Goal: Information Seeking & Learning: Learn about a topic

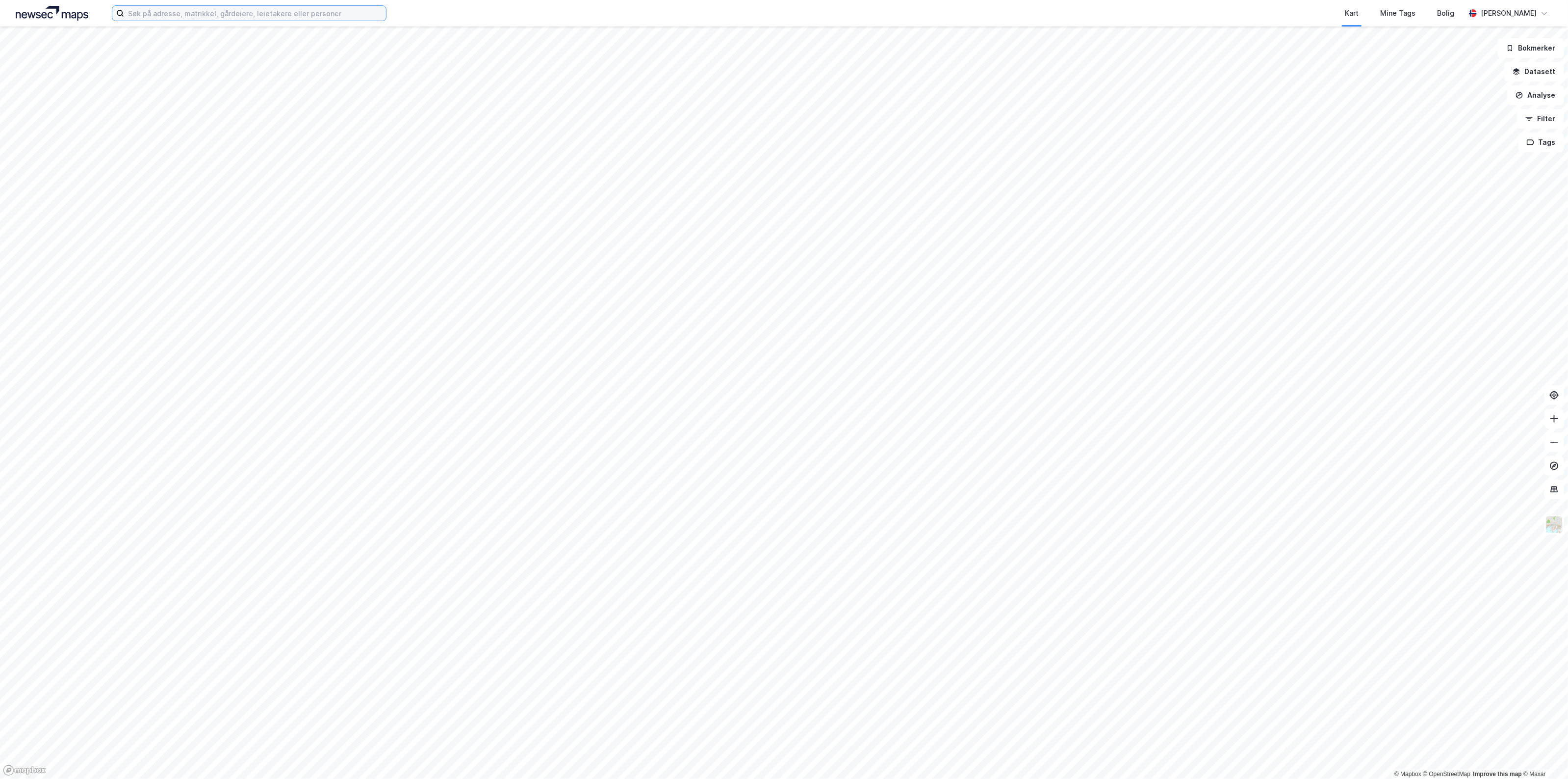
click at [240, 12] on input at bounding box center [255, 13] width 262 height 15
paste input "Torgallmenningen 1"
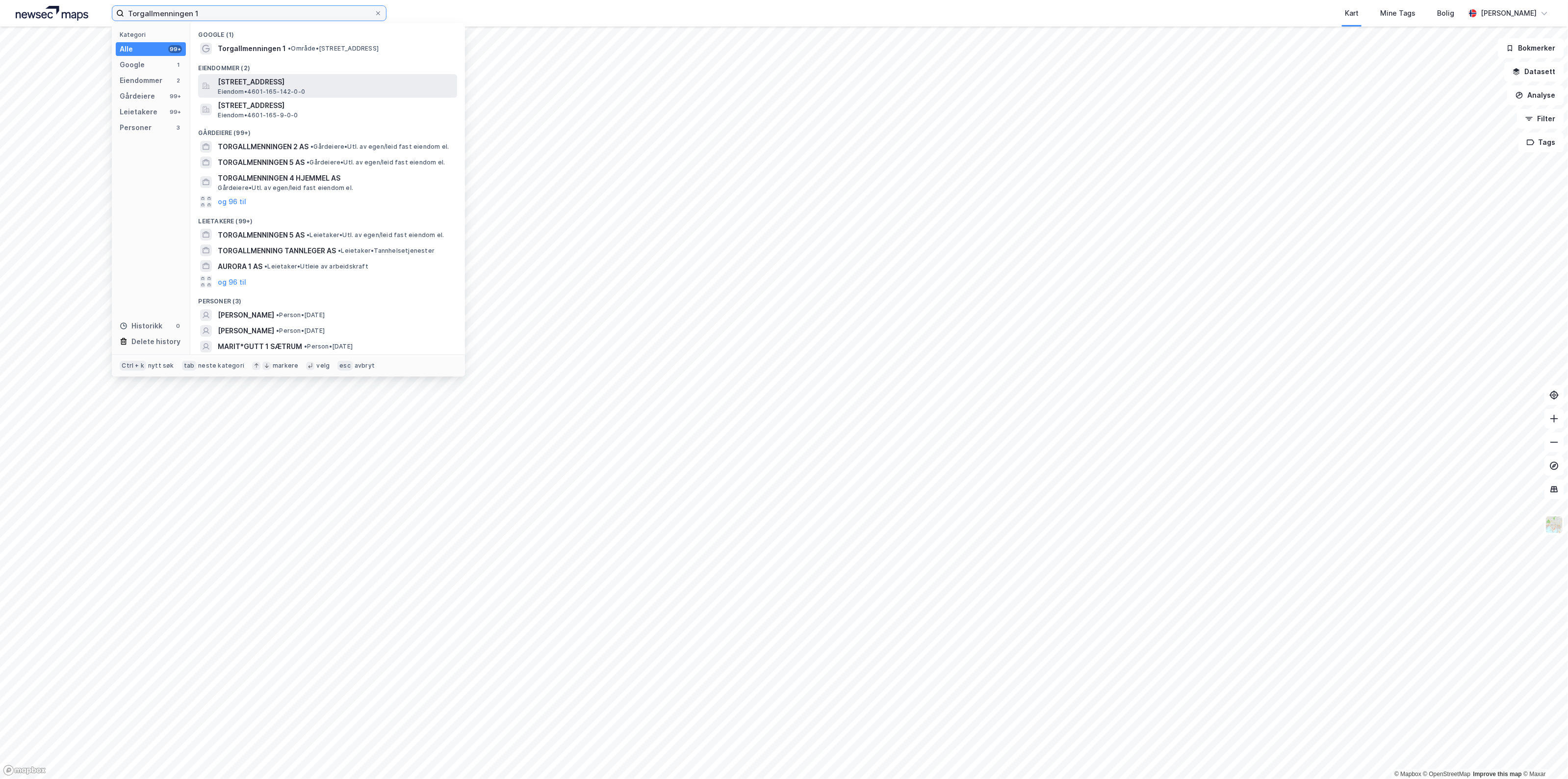
type input "Torgallmenningen 1"
click at [261, 79] on span "[STREET_ADDRESS]" at bounding box center [336, 81] width 236 height 12
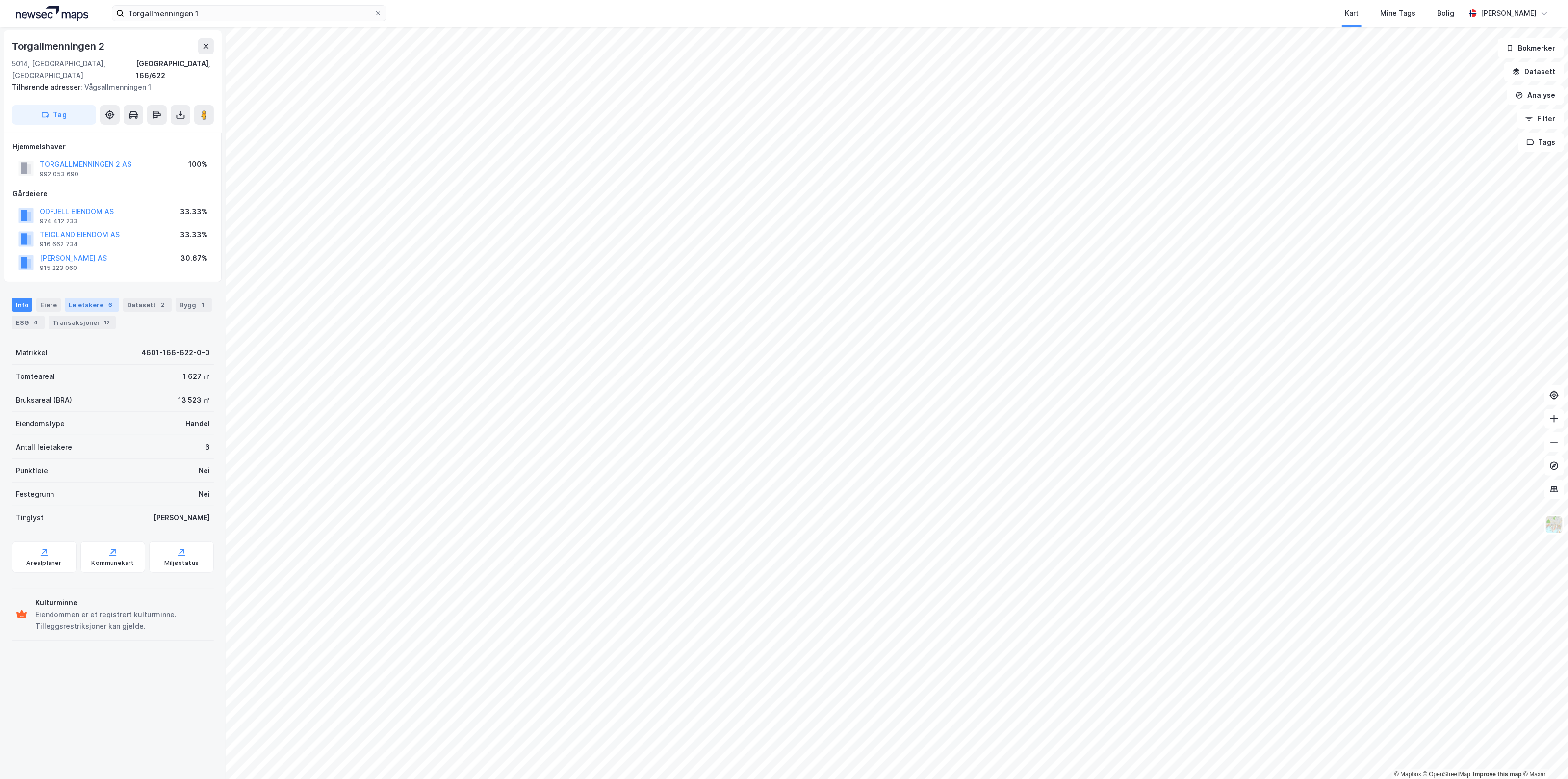
click at [88, 298] on div "Leietakere 6" at bounding box center [92, 305] width 54 height 14
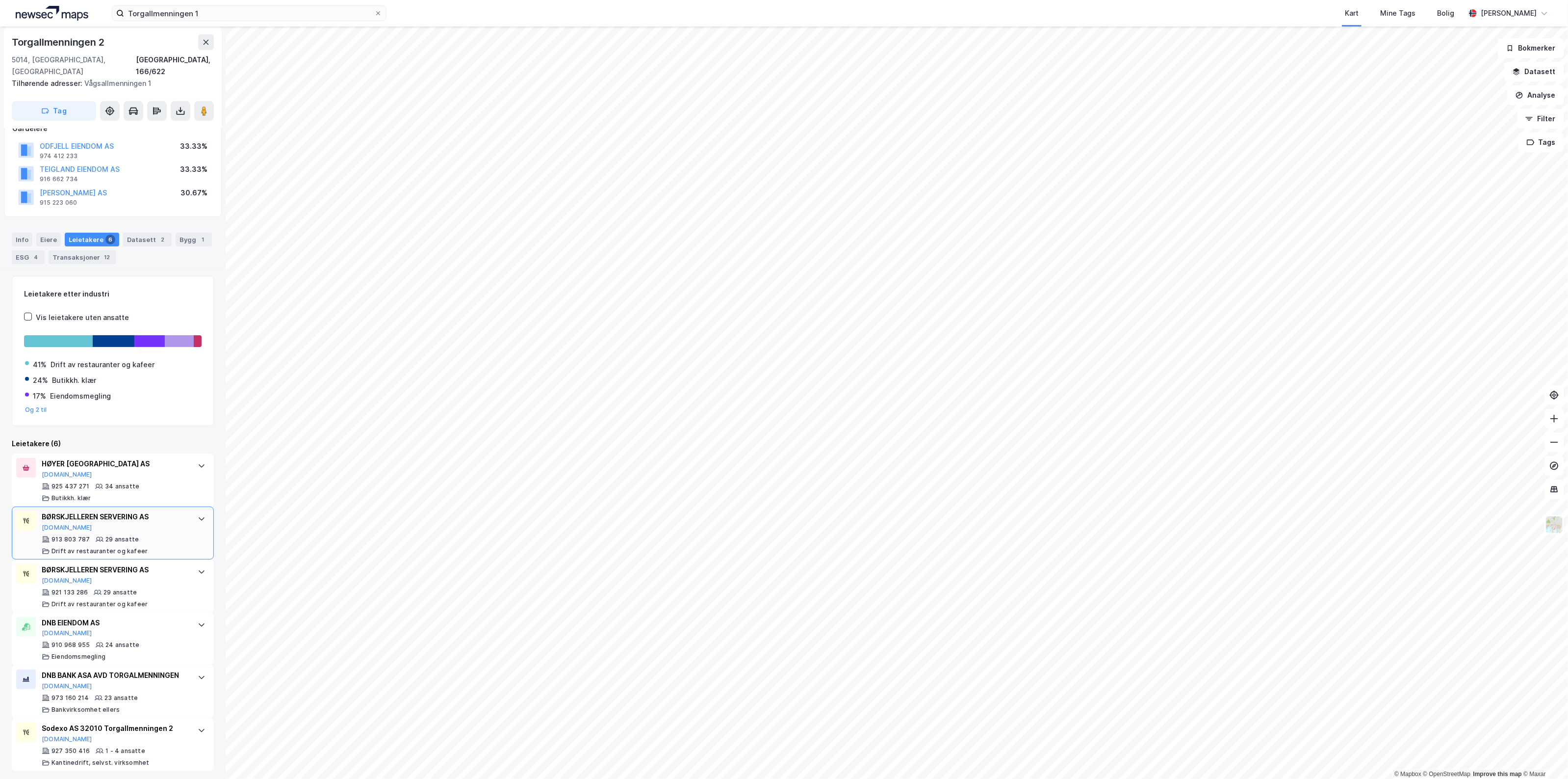
scroll to position [69, 0]
click at [181, 229] on div "Bygg 1" at bounding box center [193, 236] width 36 height 14
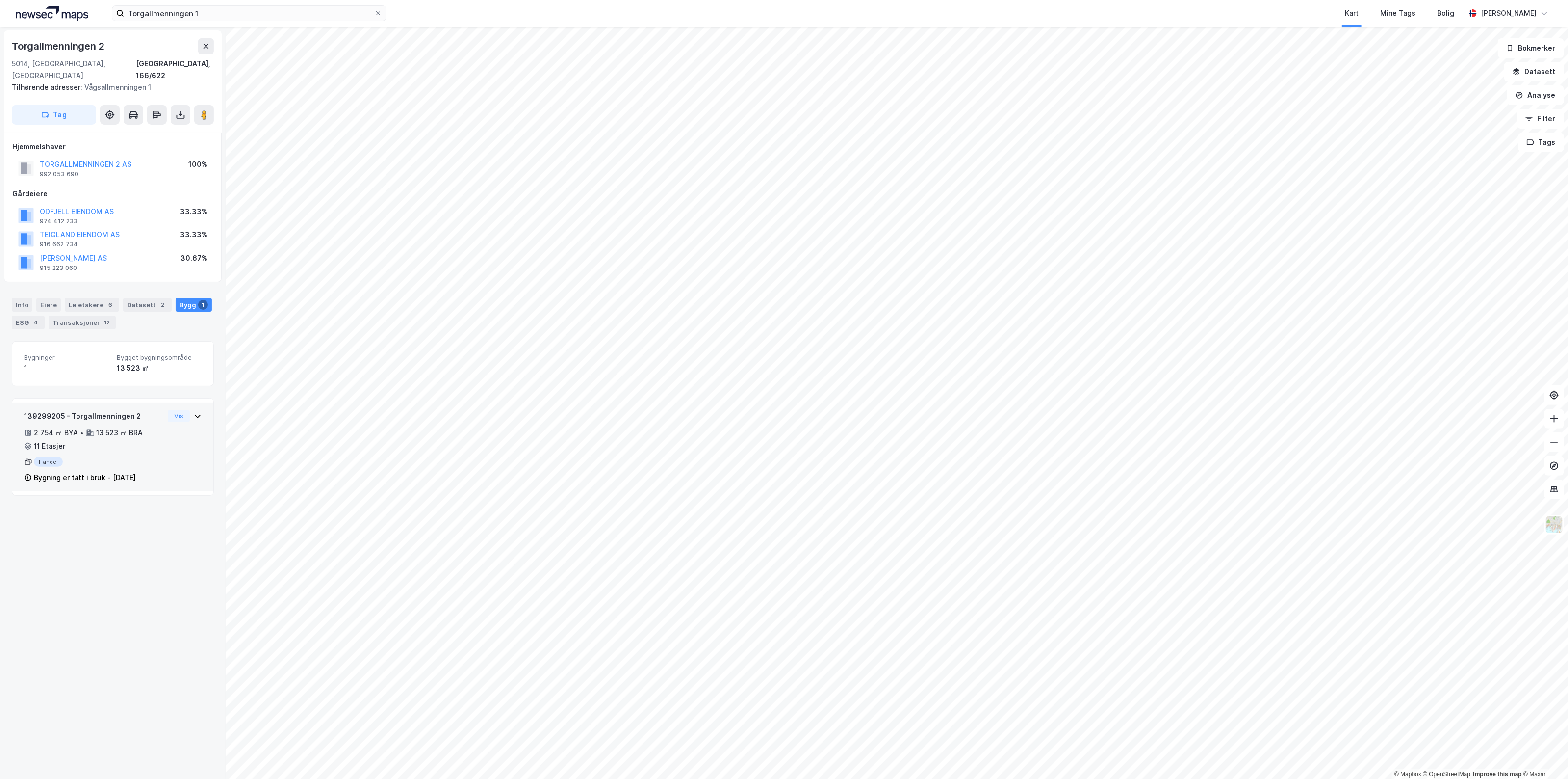
click at [118, 431] on div "2 754 ㎡ BYA • 13 523 ㎡ BRA • 11 Etasjer" at bounding box center [94, 439] width 140 height 26
click at [2, 290] on div "Info [PERSON_NAME] 6 Datasett 2 Bygg 1 ESG 4 Transaksjoner 12" at bounding box center [112, 310] width 226 height 47
click at [12, 290] on div "Info [PERSON_NAME] 6 Datasett 2 Bygg 1 ESG 4 Transaksjoner 12" at bounding box center [112, 310] width 226 height 47
click at [18, 298] on div "Info" at bounding box center [22, 305] width 21 height 14
